Goal: Task Accomplishment & Management: Manage account settings

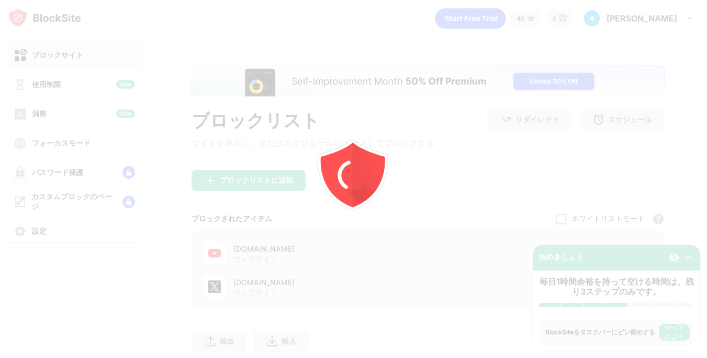
click at [263, 50] on div at bounding box center [353, 179] width 707 height 358
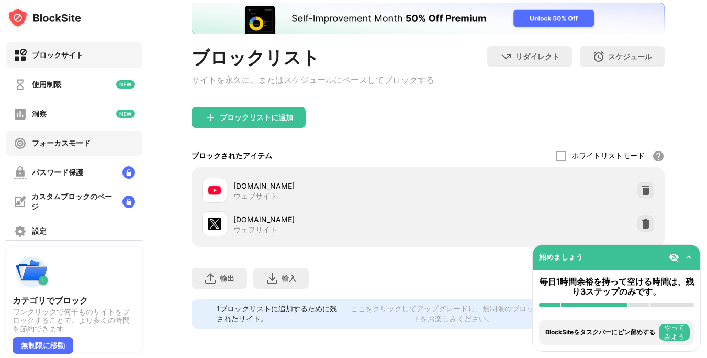
scroll to position [77, 0]
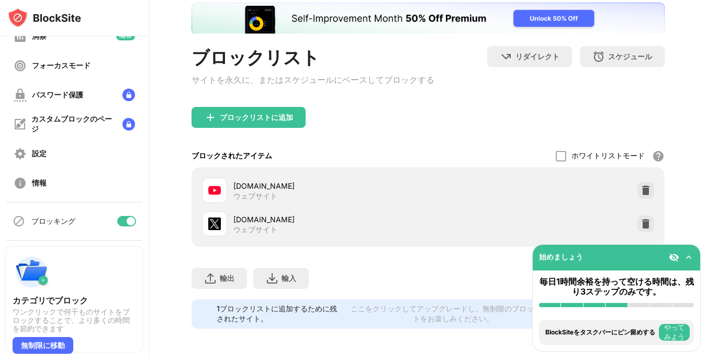
click at [117, 218] on div at bounding box center [126, 221] width 19 height 10
click at [118, 218] on div at bounding box center [122, 221] width 8 height 8
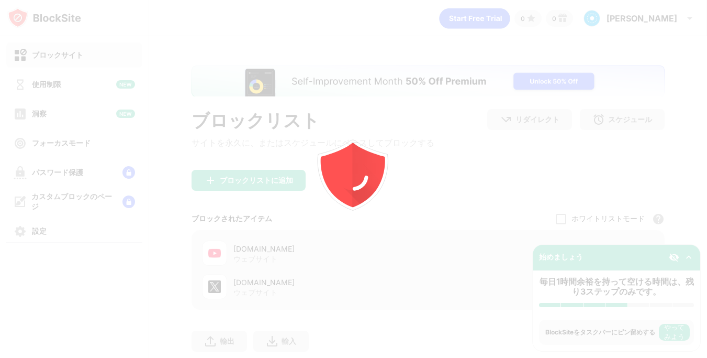
click at [135, 203] on div at bounding box center [353, 179] width 707 height 358
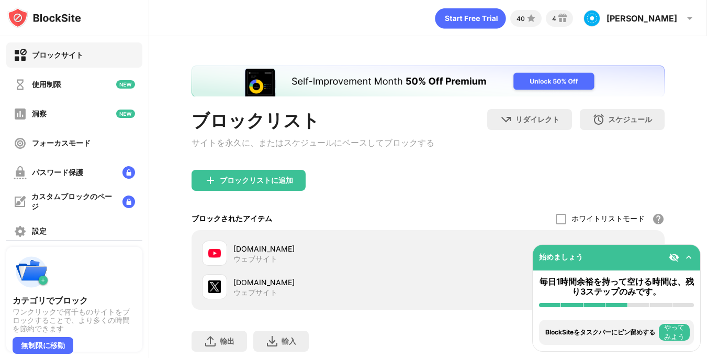
scroll to position [77, 0]
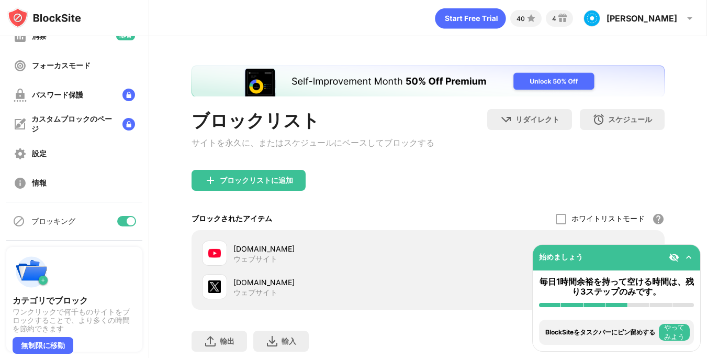
click at [125, 215] on div "ブロッキング" at bounding box center [74, 220] width 136 height 25
click at [127, 218] on div at bounding box center [131, 221] width 8 height 8
click at [118, 218] on div at bounding box center [122, 221] width 8 height 8
click at [117, 221] on div at bounding box center [126, 221] width 19 height 10
